Goal: Information Seeking & Learning: Check status

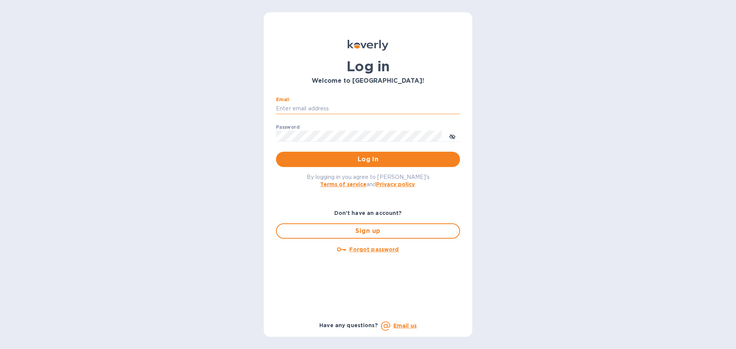
click at [349, 108] on input "Email" at bounding box center [368, 109] width 184 height 12
type input "[EMAIL_ADDRESS][DOMAIN_NAME]"
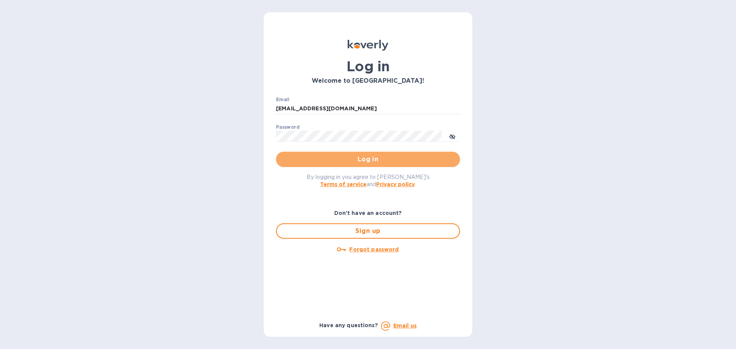
click at [370, 159] on span "Log in" at bounding box center [368, 159] width 172 height 9
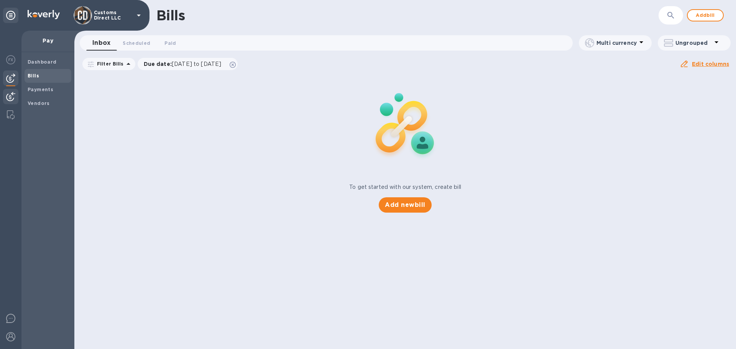
click at [10, 94] on img at bounding box center [10, 96] width 9 height 9
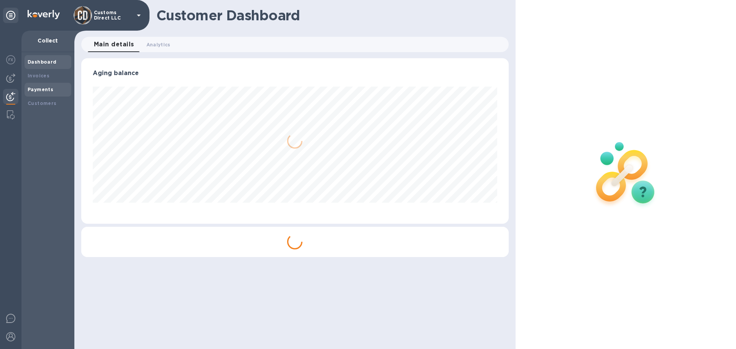
scroll to position [166, 427]
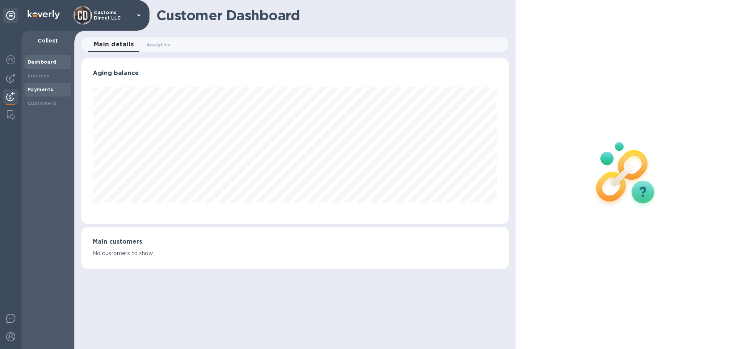
click at [40, 86] on div "Payments" at bounding box center [48, 90] width 41 height 8
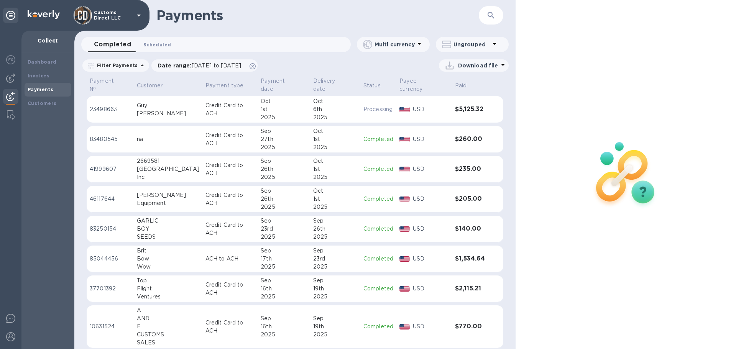
click at [163, 43] on span "Scheduled 0" at bounding box center [157, 45] width 28 height 8
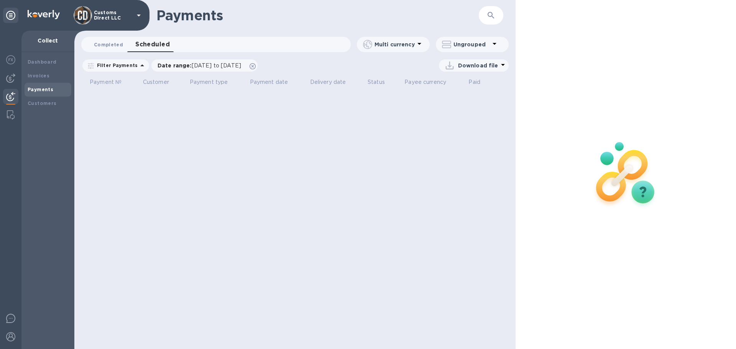
click at [123, 46] on button "Completed 0" at bounding box center [108, 44] width 41 height 15
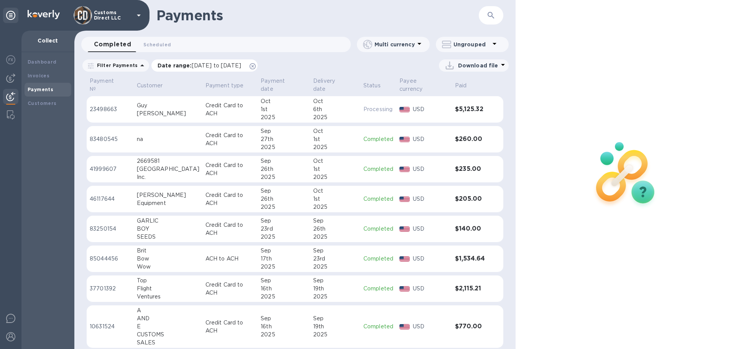
click at [256, 68] on icon at bounding box center [253, 66] width 6 height 6
click at [491, 16] on icon "button" at bounding box center [491, 15] width 9 height 9
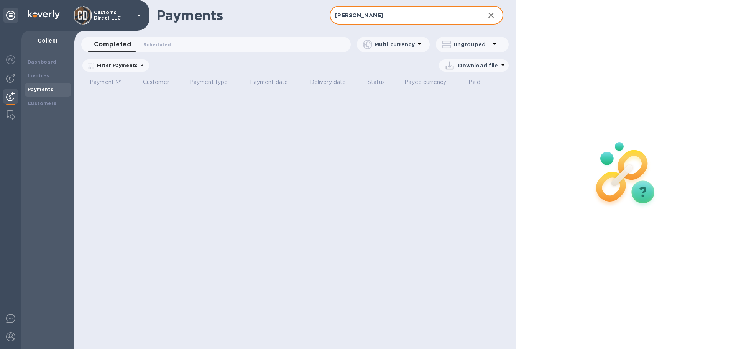
click at [379, 13] on input "warren" at bounding box center [404, 15] width 149 height 19
type input "w"
type input "c"
type input "w"
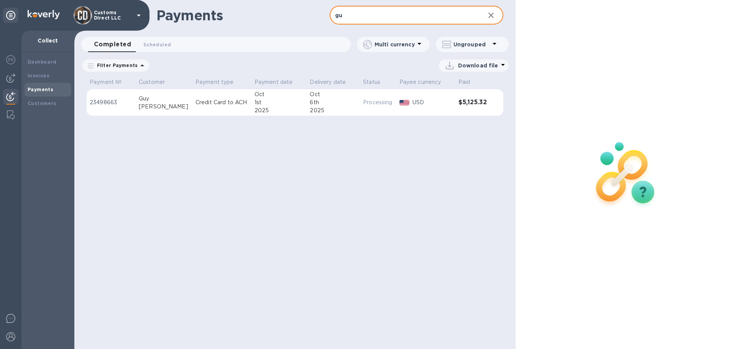
type input "g"
type input "m"
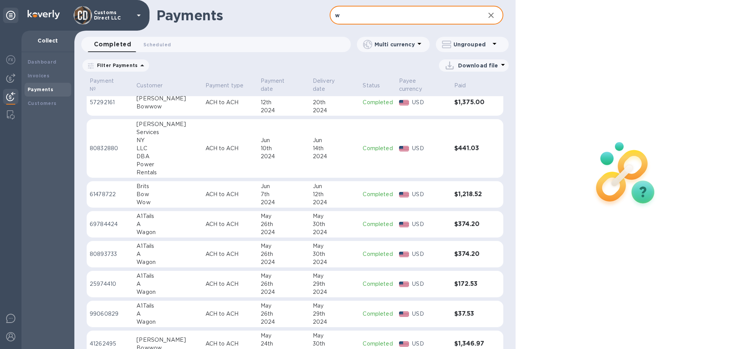
scroll to position [1621, 0]
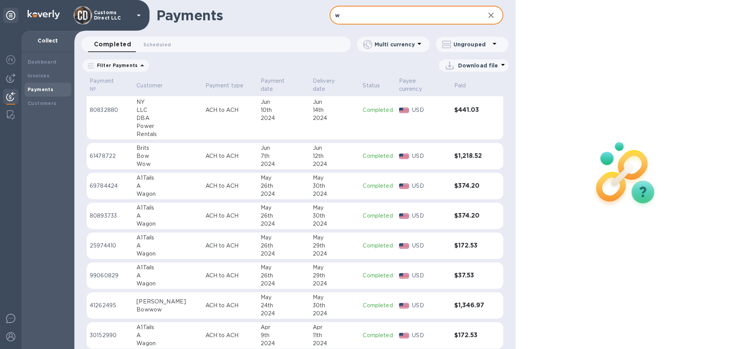
drag, startPoint x: 348, startPoint y: 17, endPoint x: 333, endPoint y: 18, distance: 15.0
click at [333, 18] on input "w" at bounding box center [404, 15] width 149 height 19
type input "c"
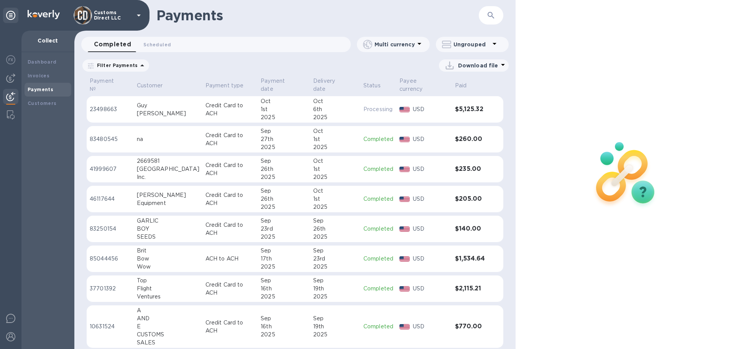
click at [494, 43] on icon at bounding box center [495, 44] width 4 height 2
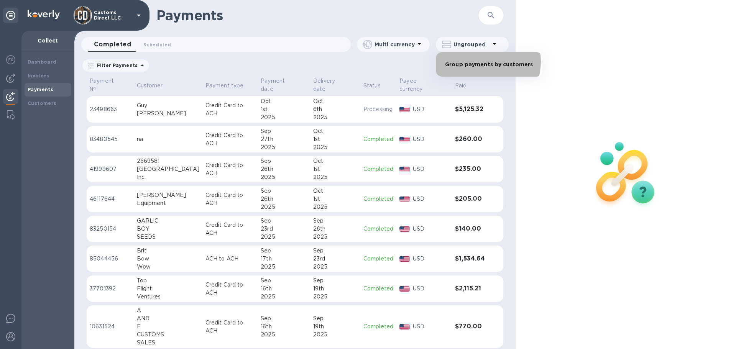
click at [484, 62] on li "Group payments by customers" at bounding box center [489, 64] width 107 height 25
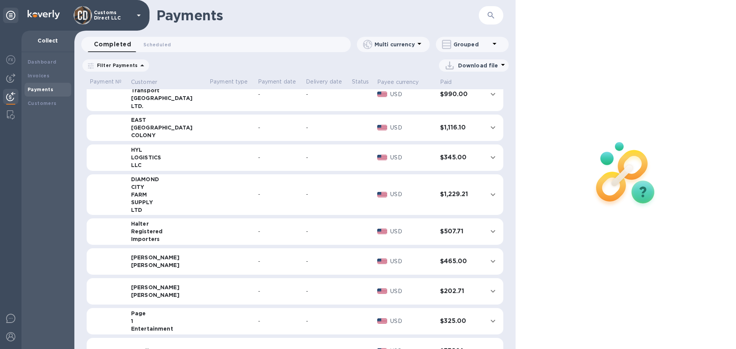
scroll to position [997, 0]
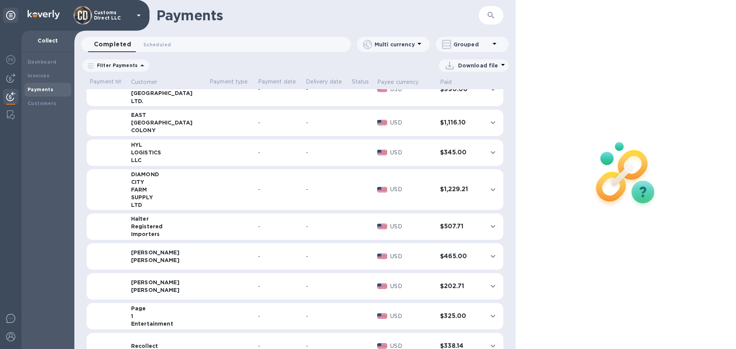
click at [495, 43] on icon at bounding box center [494, 43] width 9 height 9
click at [470, 64] on li "Separate all payments" at bounding box center [477, 64] width 83 height 25
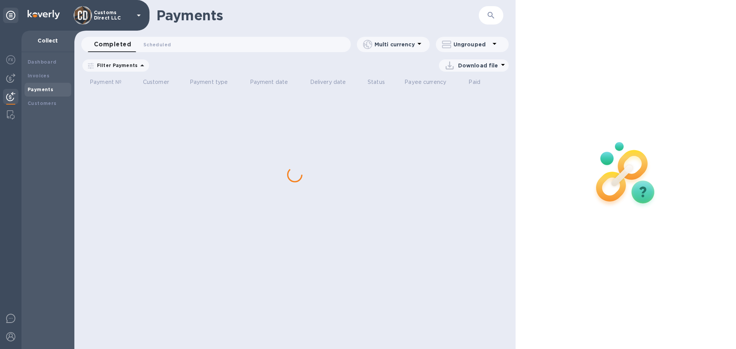
scroll to position [0, 0]
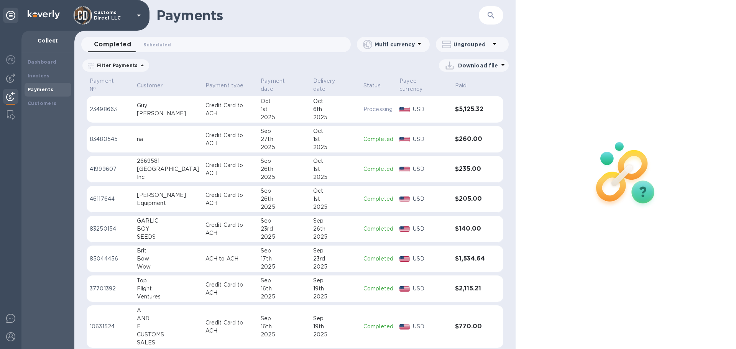
click at [420, 42] on icon at bounding box center [419, 43] width 9 height 9
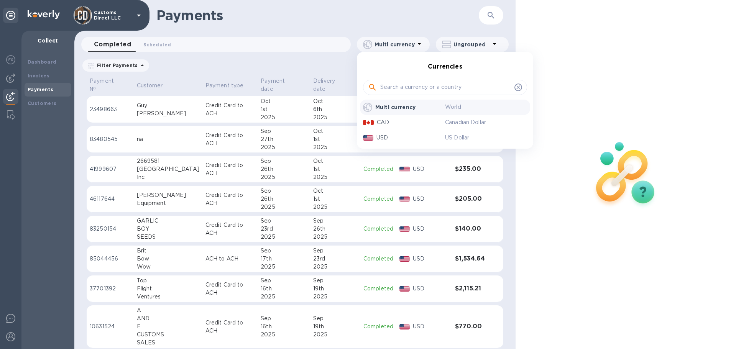
click at [420, 42] on div at bounding box center [368, 174] width 736 height 349
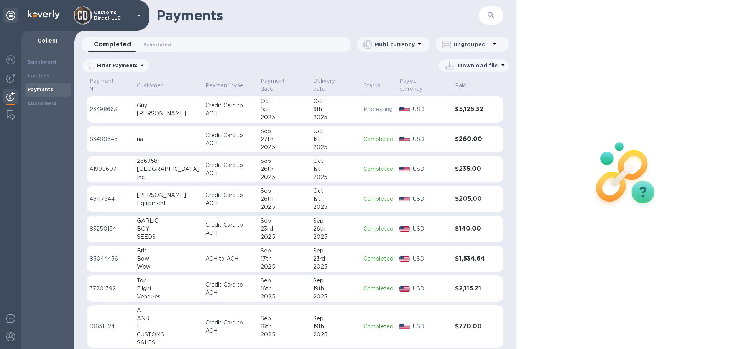
click at [490, 42] on icon at bounding box center [494, 43] width 9 height 9
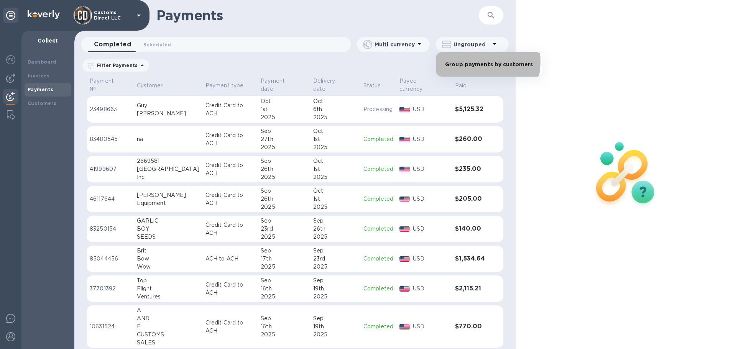
click at [467, 61] on li "Group payments by customers" at bounding box center [489, 64] width 107 height 25
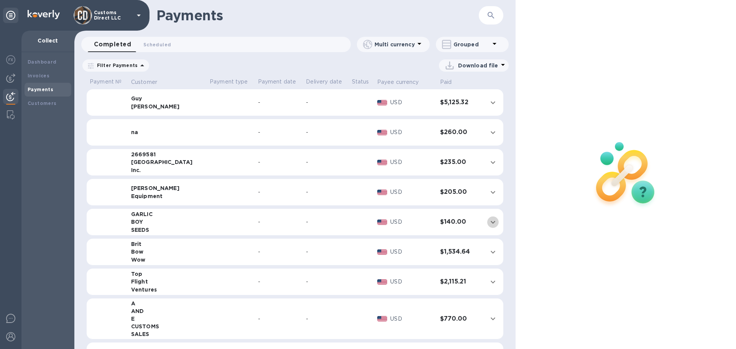
click at [489, 221] on icon "expand row" at bounding box center [493, 222] width 9 height 9
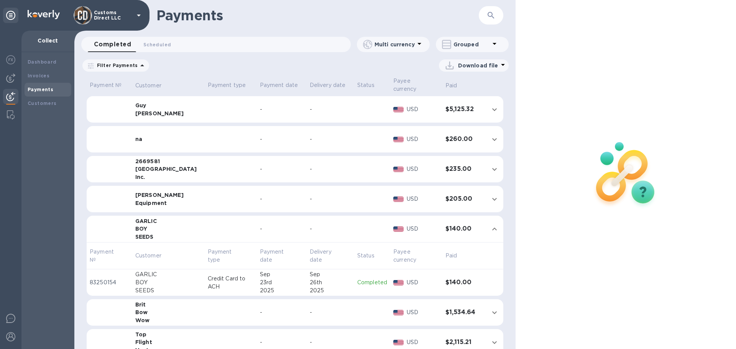
click at [492, 227] on icon "expand row" at bounding box center [494, 229] width 9 height 9
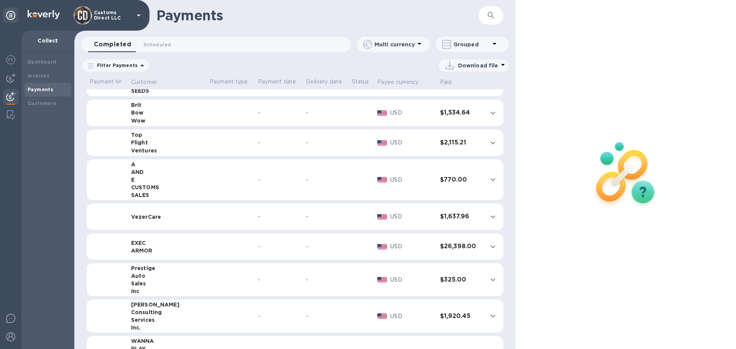
scroll to position [153, 0]
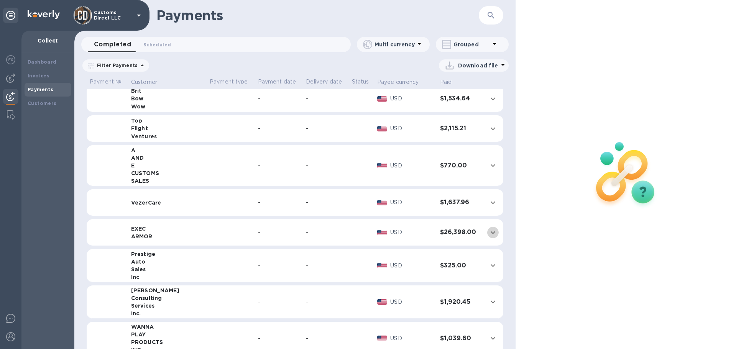
click at [490, 231] on icon "expand row" at bounding box center [493, 232] width 9 height 9
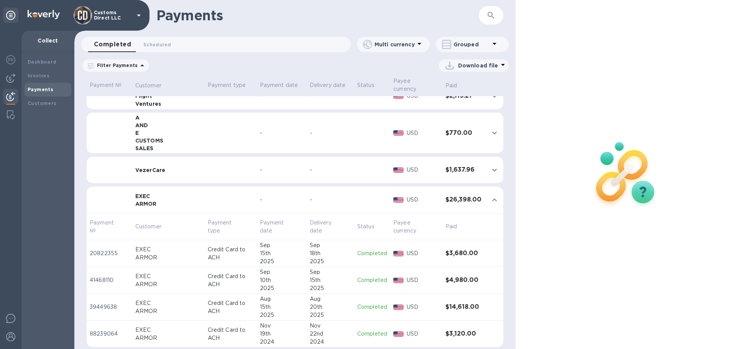
scroll to position [199, 0]
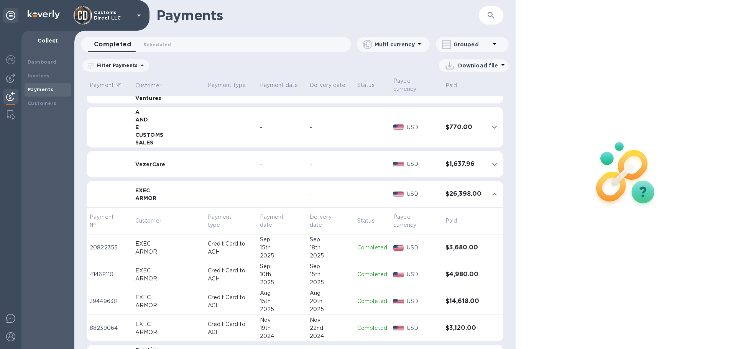
click at [494, 193] on icon "expand row" at bounding box center [494, 194] width 9 height 9
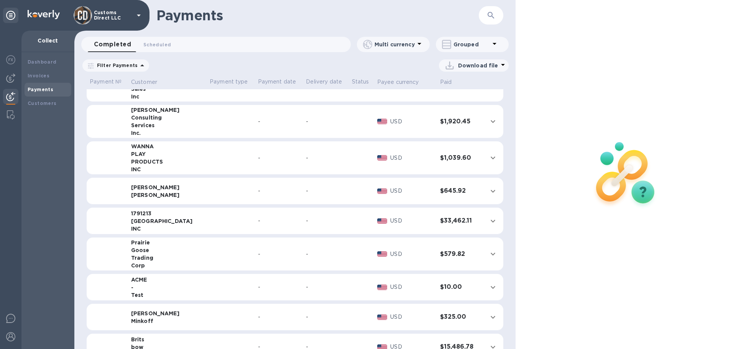
scroll to position [345, 0]
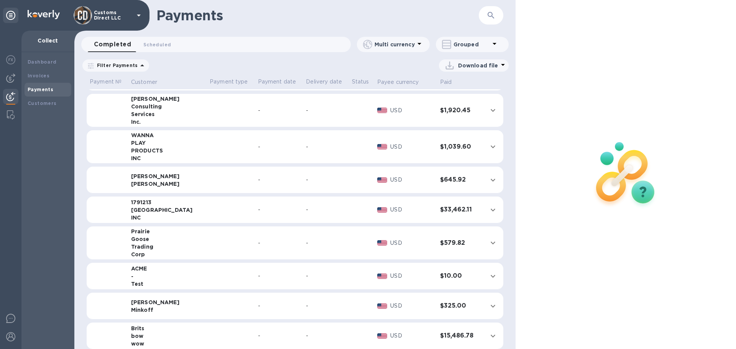
click at [491, 210] on icon "expand row" at bounding box center [493, 210] width 5 height 3
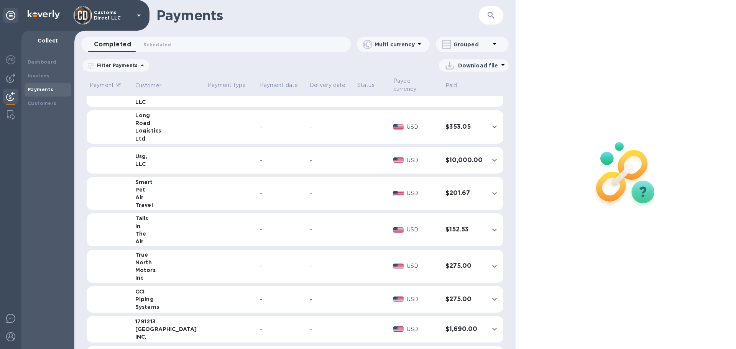
scroll to position [4128, 0]
